Goal: Task Accomplishment & Management: Complete application form

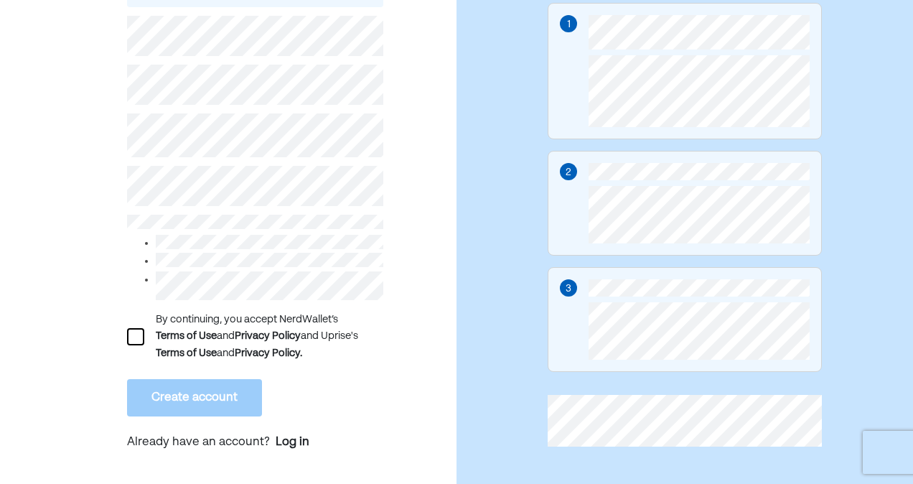
scroll to position [202, 0]
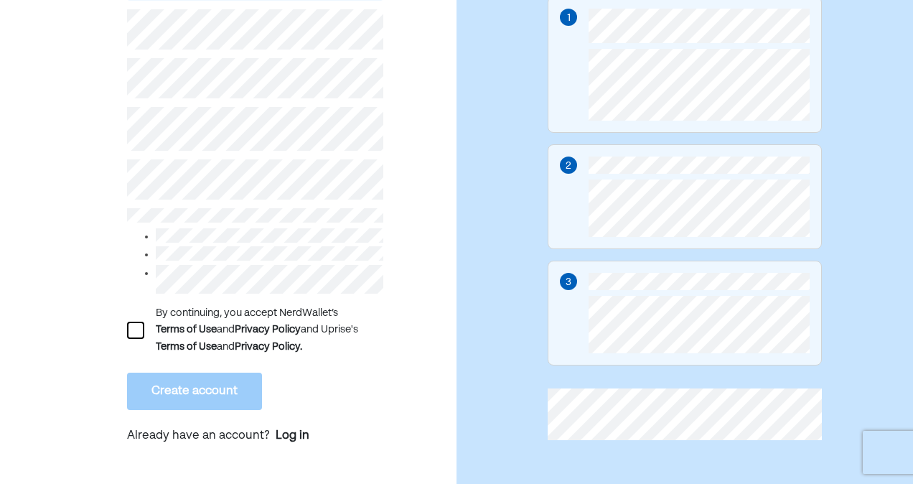
click at [134, 332] on div at bounding box center [135, 330] width 17 height 17
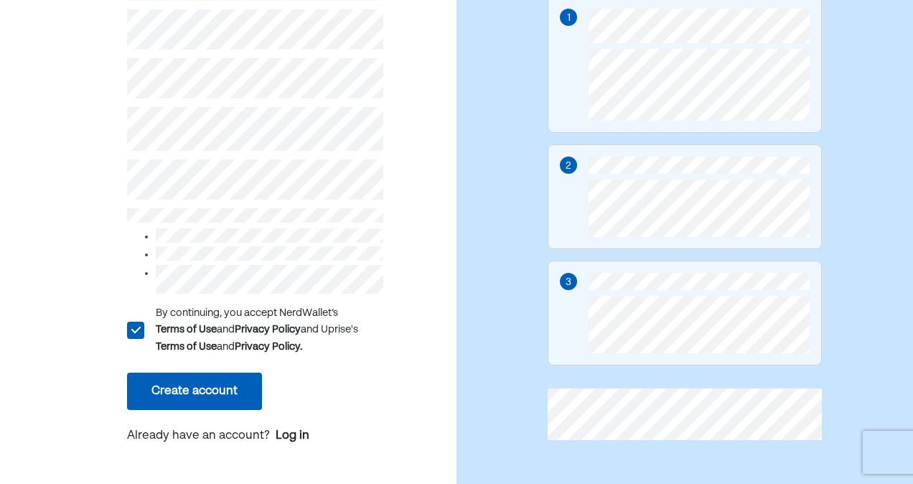
click at [166, 390] on button "Create account" at bounding box center [194, 391] width 135 height 37
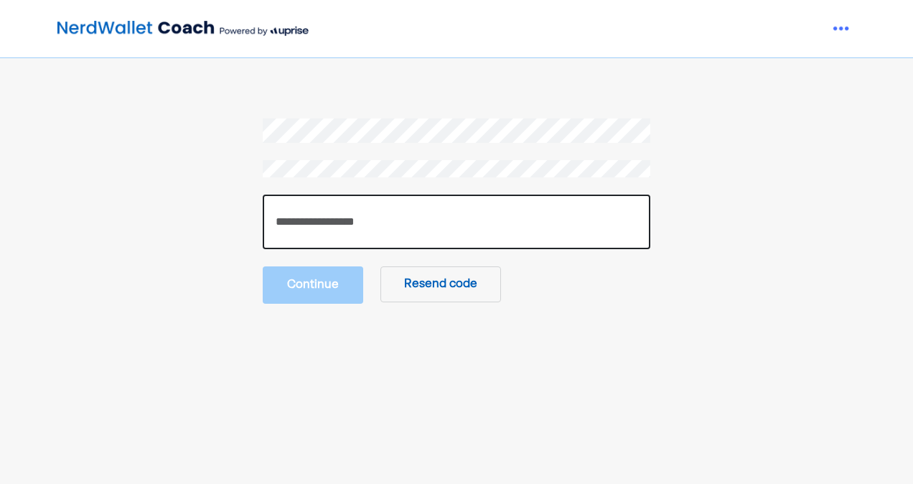
click at [455, 228] on input "number" at bounding box center [457, 222] width 388 height 55
type input "******"
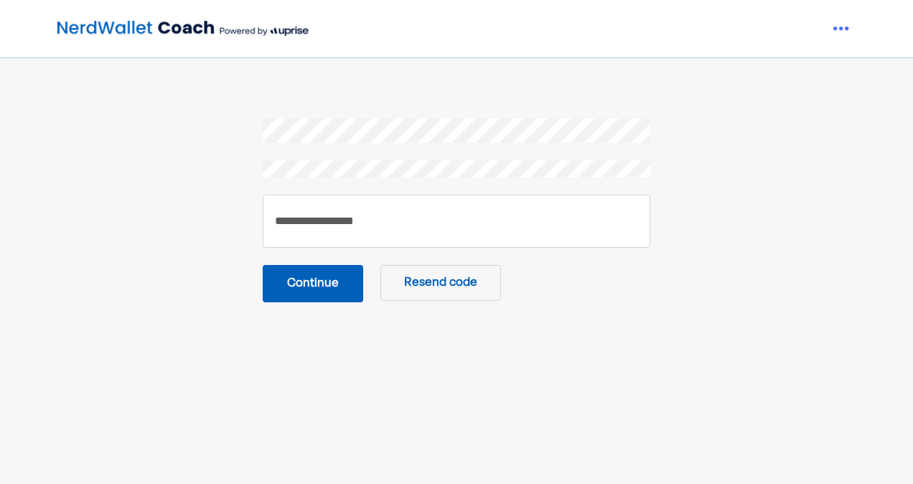
click at [310, 290] on button "Continue" at bounding box center [313, 283] width 101 height 37
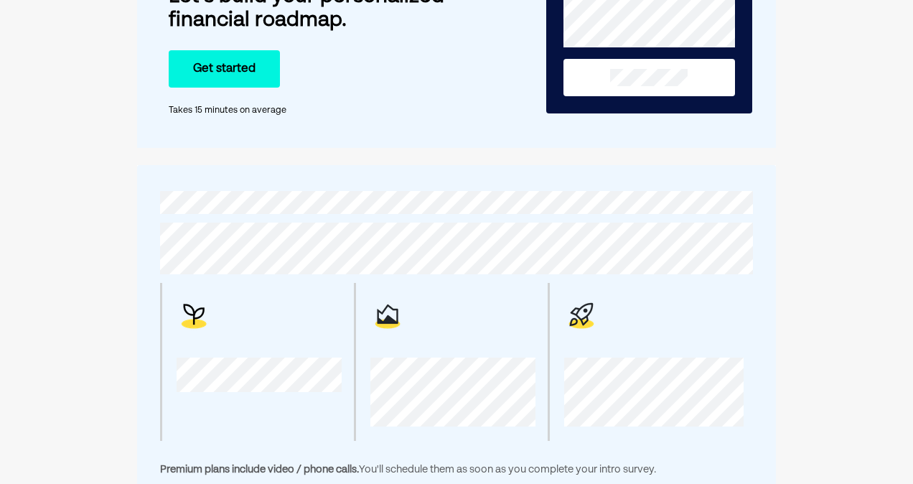
scroll to position [156, 0]
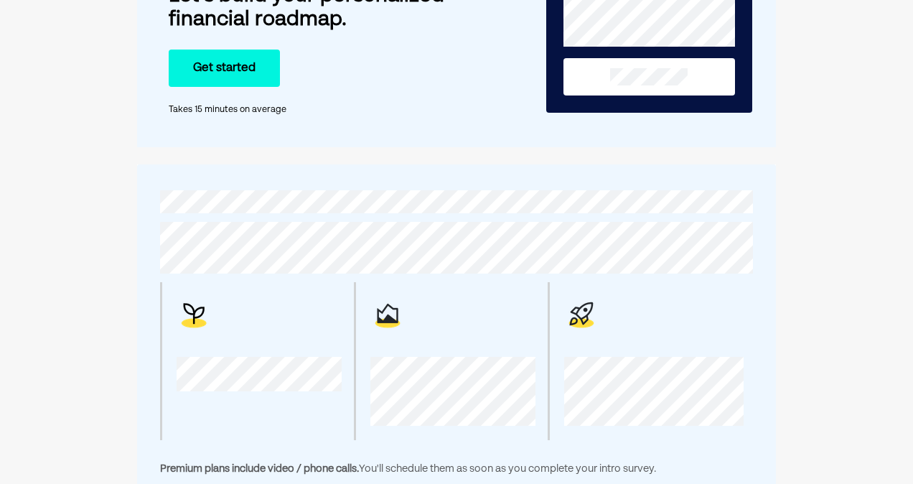
click at [207, 79] on button "Get started" at bounding box center [224, 68] width 111 height 37
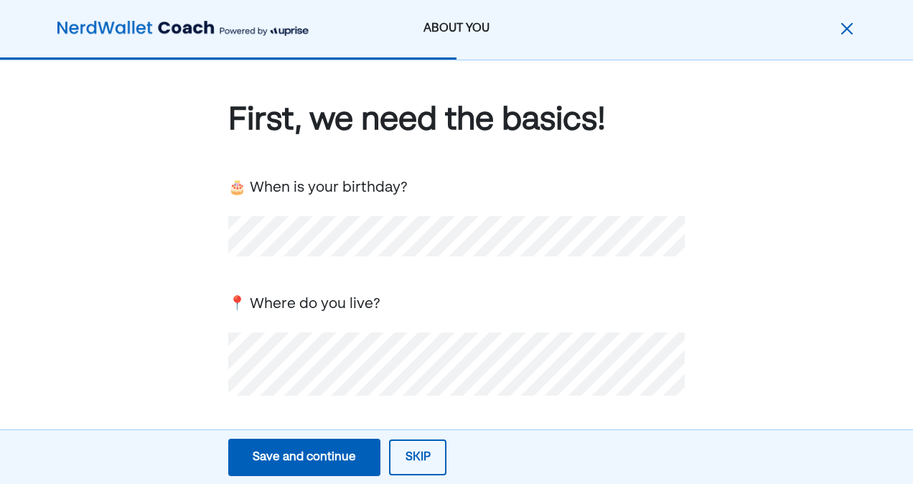
click at [346, 460] on div "Save and continue" at bounding box center [304, 457] width 103 height 17
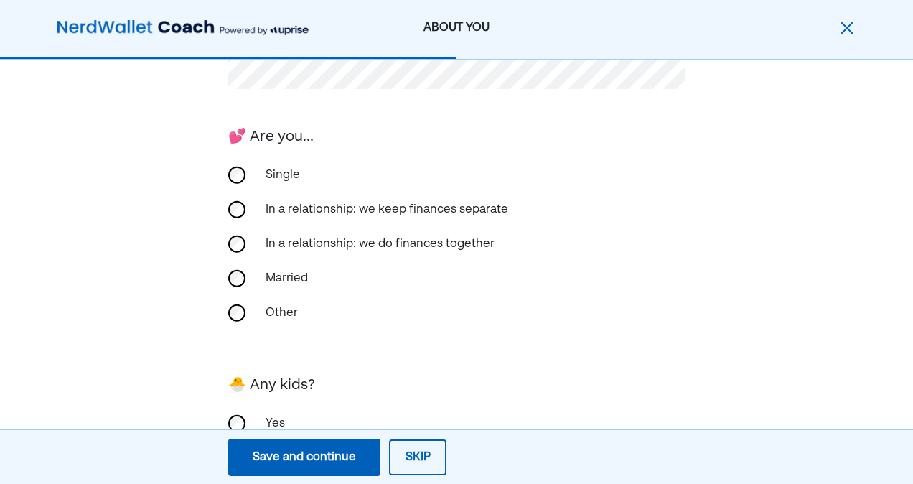
scroll to position [391, 0]
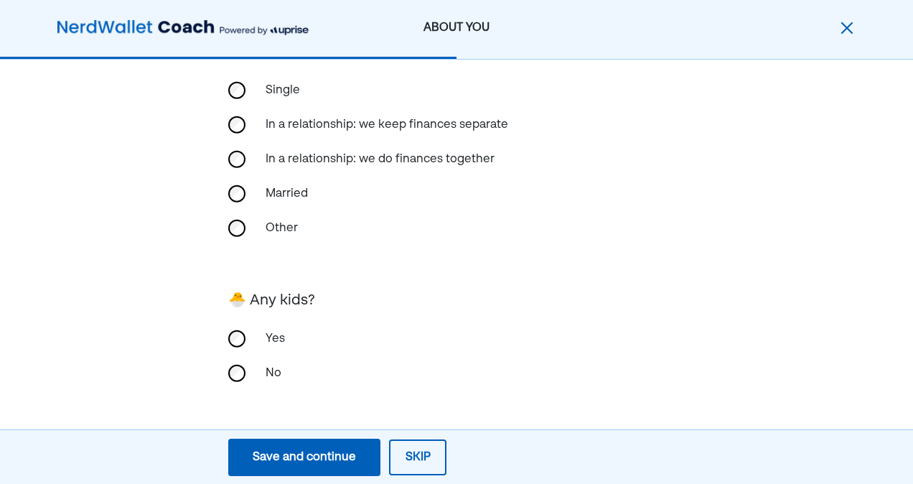
click at [324, 462] on div "Save and continue" at bounding box center [304, 457] width 103 height 17
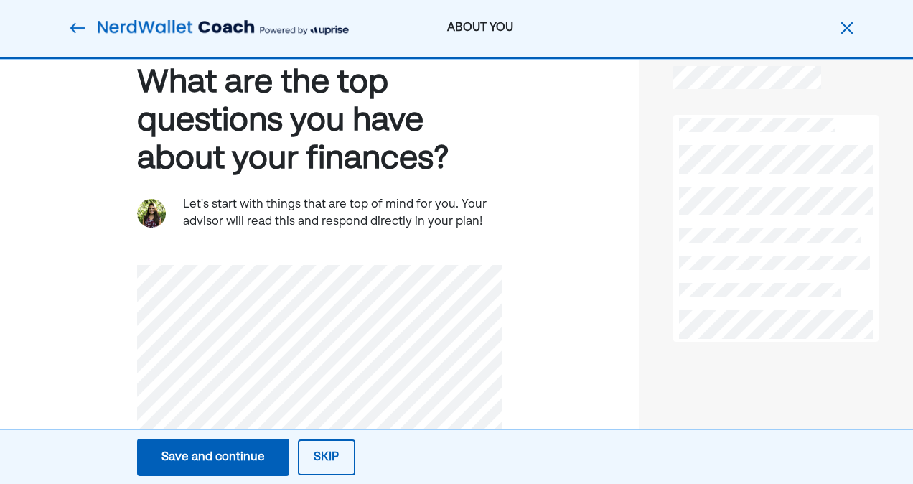
scroll to position [36, 0]
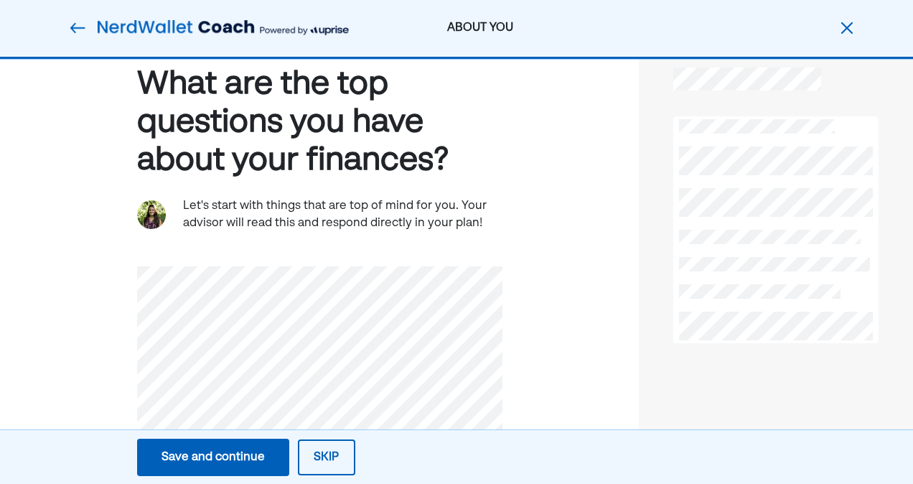
click at [204, 462] on div "Save and continue" at bounding box center [213, 457] width 103 height 17
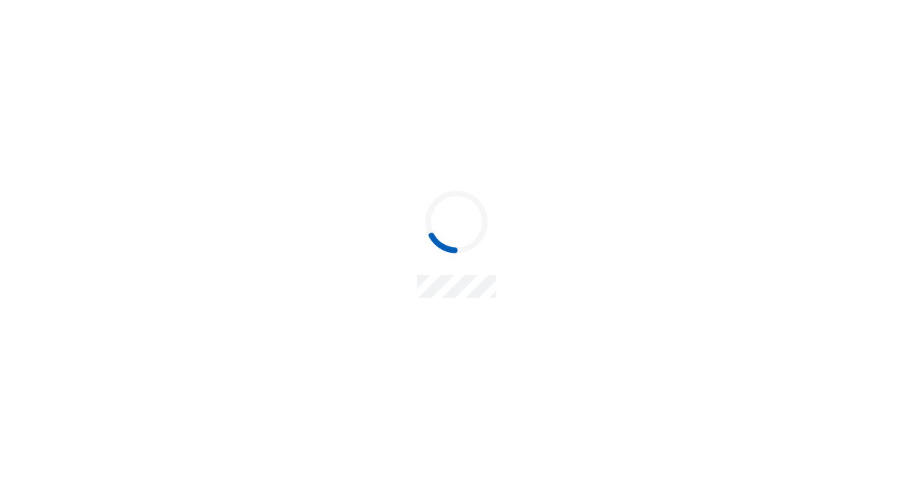
scroll to position [0, 0]
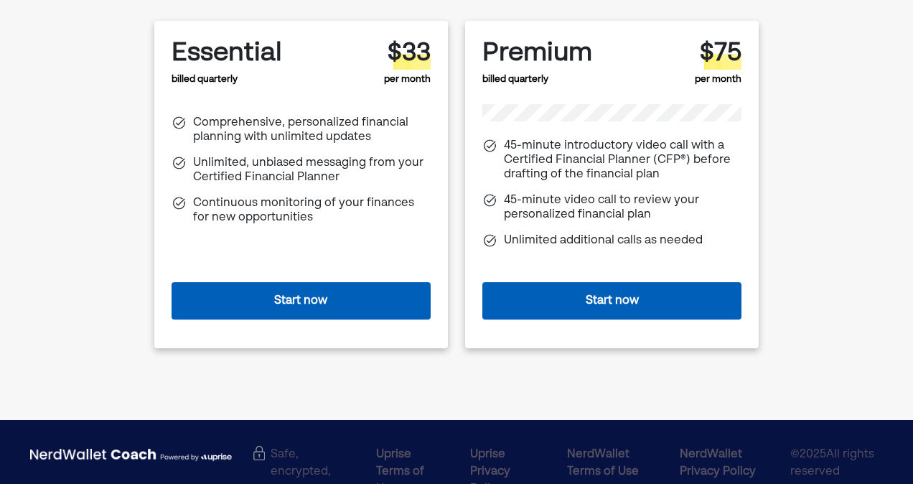
scroll to position [193, 0]
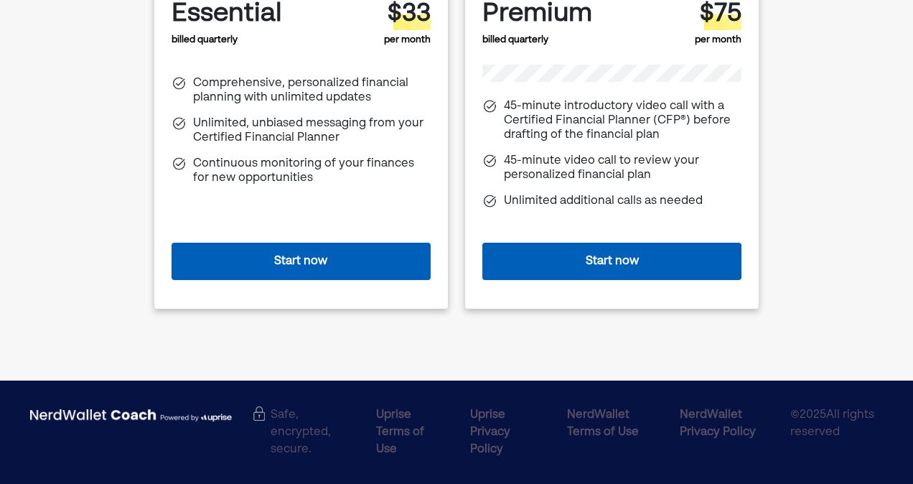
click at [269, 414] on div "Safe, encrypted, secure." at bounding box center [306, 412] width 106 height 13
